Goal: Transaction & Acquisition: Purchase product/service

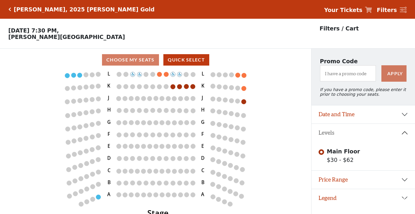
scroll to position [12, 0]
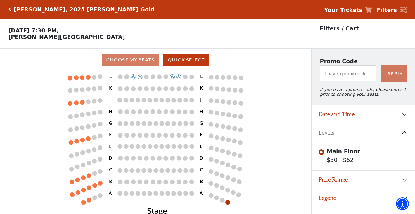
scroll to position [12, 0]
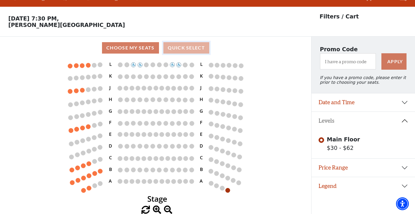
click at [182, 52] on button "Quick Select" at bounding box center [186, 47] width 46 height 11
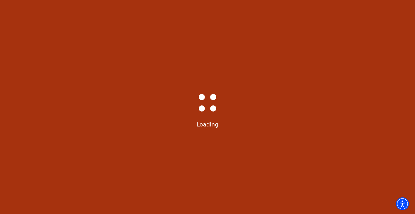
select select "6501"
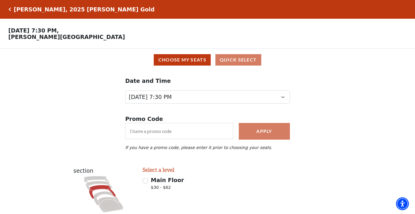
click at [166, 181] on span "Main Floor" at bounding box center [167, 180] width 33 height 6
click at [148, 181] on input "Main Floor $30 - $62" at bounding box center [146, 181] width 6 height 6
radio input "true"
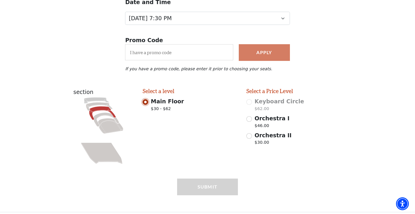
scroll to position [83, 0]
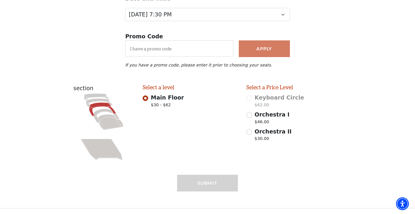
click at [246, 117] on div "Select a Price Level Keyboard Circle $62.00 Orchestra I $46.00 Orchestra II $30…" at bounding box center [294, 126] width 104 height 85
click at [249, 115] on input "Orchestra I $46.00" at bounding box center [249, 115] width 6 height 6
radio input "true"
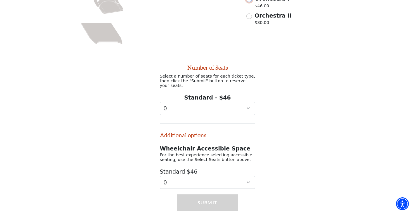
scroll to position [219, 0]
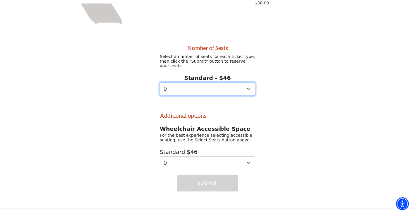
click at [220, 92] on select "0 1 2 3 4 5" at bounding box center [208, 88] width 96 height 13
select select "1"
click at [160, 82] on select "0 1 2 3 4 5" at bounding box center [208, 88] width 96 height 13
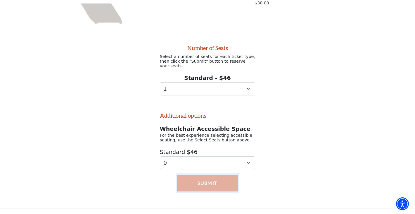
click at [210, 181] on button "Submit" at bounding box center [207, 182] width 61 height 16
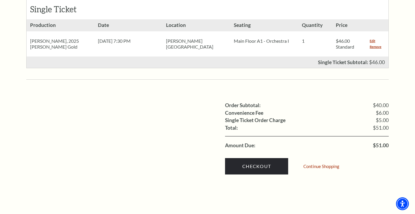
scroll to position [280, 0]
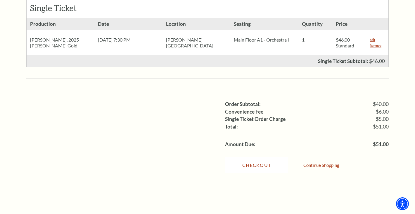
click at [248, 157] on link "Checkout" at bounding box center [256, 165] width 63 height 16
